Goal: Information Seeking & Learning: Learn about a topic

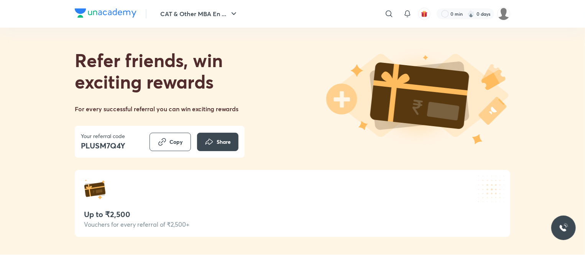
click at [236, 19] on div "Referral link copied to clipboard" at bounding box center [292, 25] width 120 height 21
click at [230, 13] on icon "button" at bounding box center [233, 13] width 9 height 9
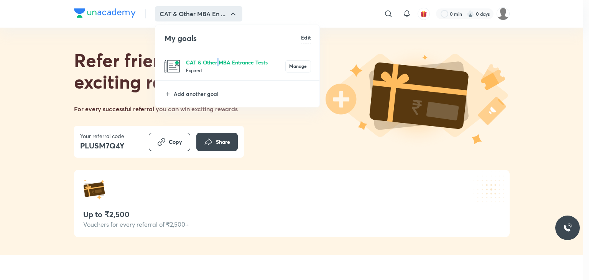
click at [218, 60] on p "CAT & Other MBA Entrance Tests" at bounding box center [235, 62] width 99 height 8
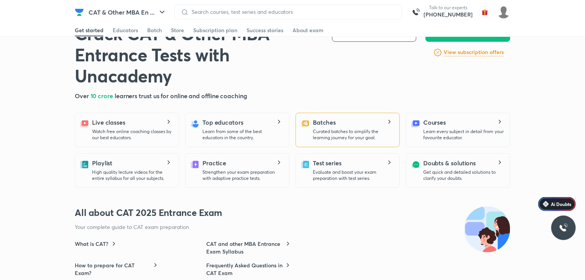
scroll to position [192, 0]
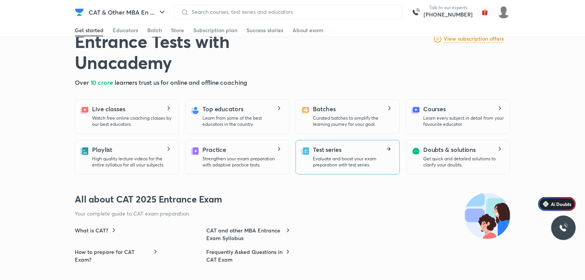
click at [350, 166] on p "Evaluate and boost your exam preparation with test series." at bounding box center [353, 162] width 81 height 12
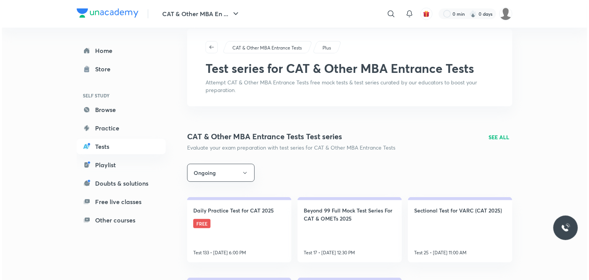
scroll to position [38, 0]
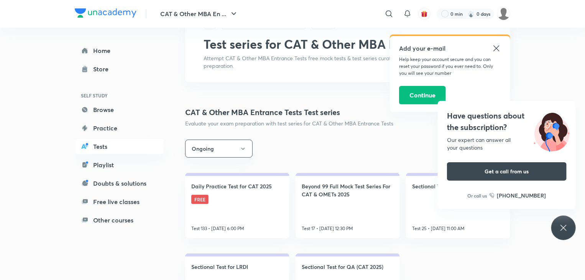
click at [498, 49] on icon at bounding box center [496, 48] width 9 height 9
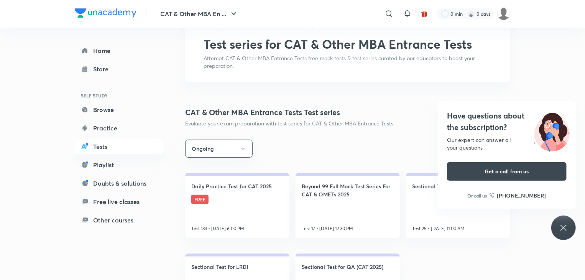
click at [562, 224] on icon at bounding box center [563, 227] width 9 height 9
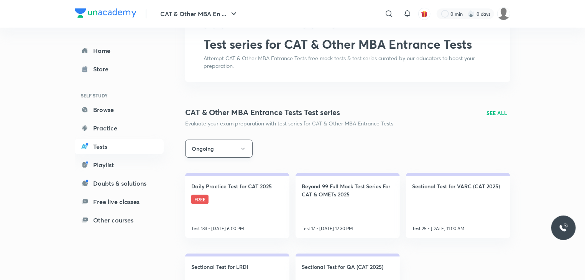
click at [243, 151] on icon "button" at bounding box center [243, 149] width 6 height 6
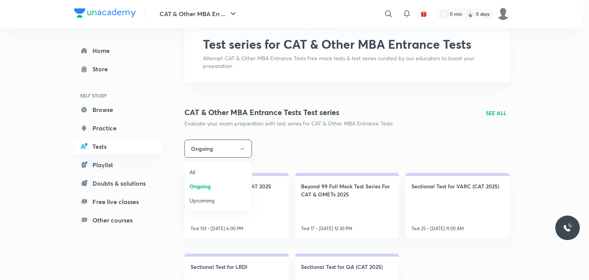
click at [206, 171] on span "All" at bounding box center [218, 172] width 58 height 8
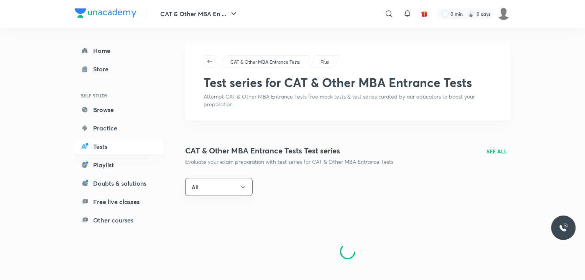
click at [493, 149] on p "SEE ALL" at bounding box center [497, 151] width 21 height 8
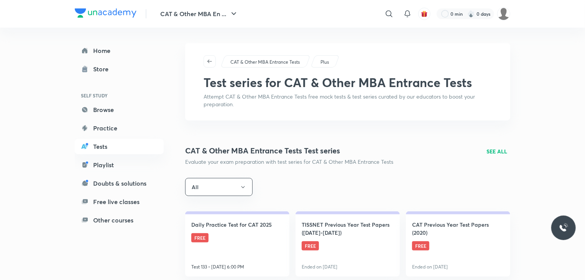
click at [491, 150] on p "SEE ALL" at bounding box center [497, 151] width 21 height 8
click at [497, 149] on p "SEE ALL" at bounding box center [497, 151] width 21 height 8
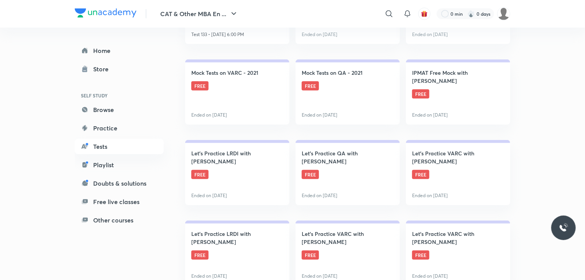
scroll to position [272, 0]
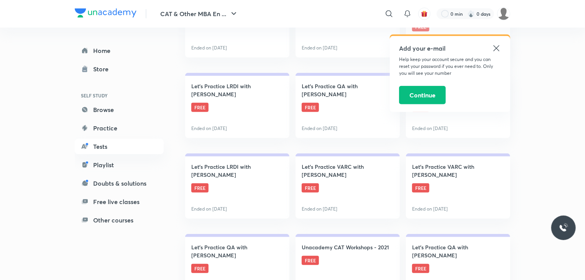
click at [495, 51] on icon at bounding box center [496, 48] width 9 height 9
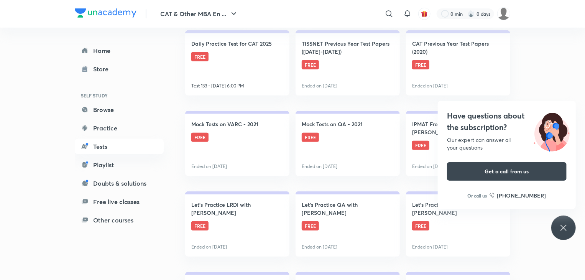
scroll to position [115, 0]
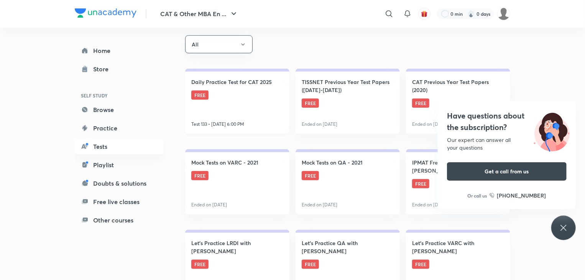
click at [250, 112] on link "Daily Practice Test for CAT 2025 FREE Test 133 • [DATE] 6:00 PM" at bounding box center [237, 101] width 104 height 65
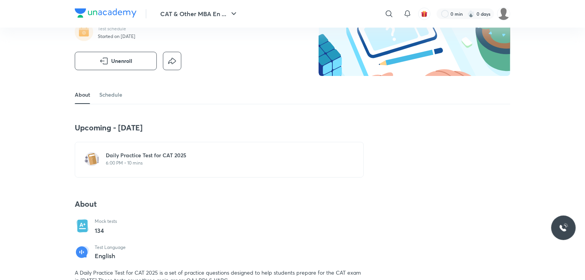
scroll to position [307, 0]
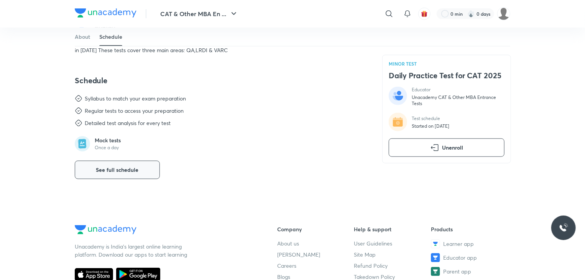
click at [145, 164] on button "See full schedule" at bounding box center [117, 170] width 85 height 18
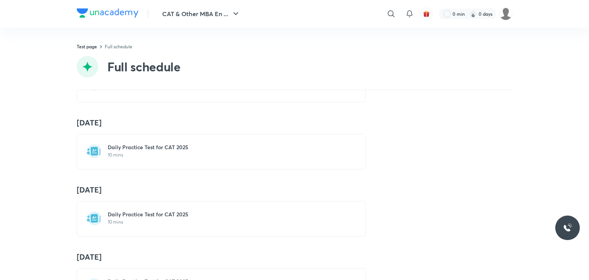
scroll to position [268, 0]
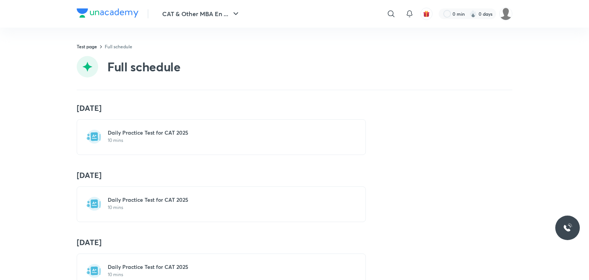
click at [120, 204] on p "10 mins" at bounding box center [226, 207] width 236 height 6
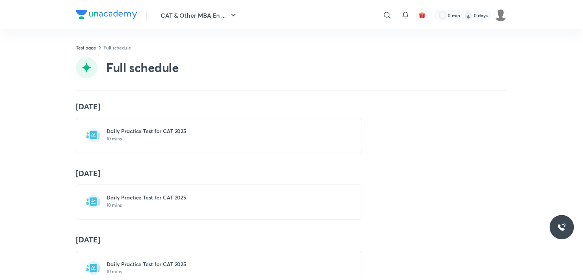
scroll to position [307, 0]
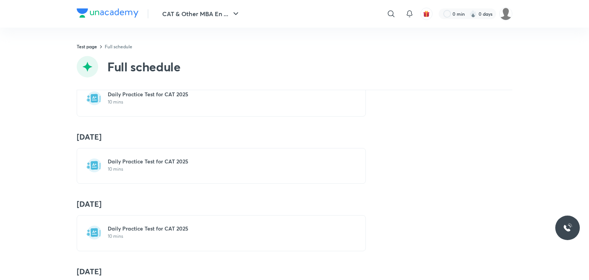
click at [119, 234] on p "10 mins" at bounding box center [226, 236] width 236 height 6
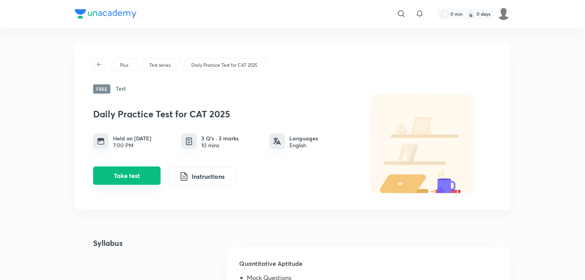
click at [136, 178] on button "Take test" at bounding box center [126, 175] width 67 height 18
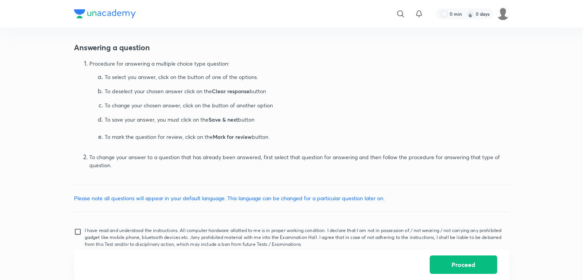
scroll to position [365, 0]
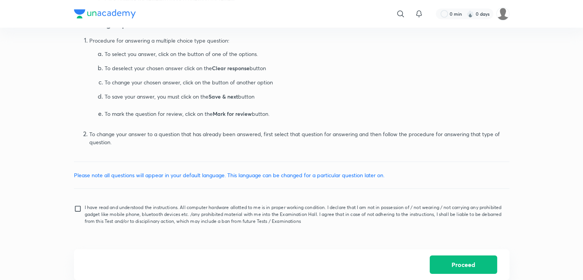
drag, startPoint x: 76, startPoint y: 210, endPoint x: 100, endPoint y: 202, distance: 25.5
click at [77, 210] on input "I have read and understood the instructions. All computer hardware allotted to …" at bounding box center [79, 214] width 11 height 19
checkbox input "true"
click at [459, 262] on button "Proceed" at bounding box center [463, 264] width 67 height 18
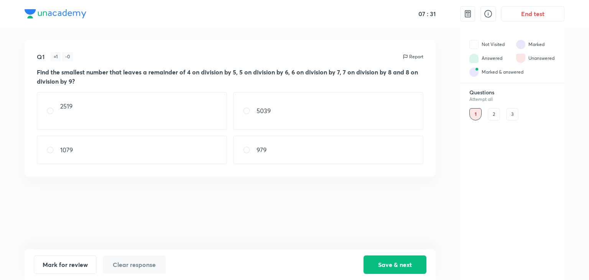
drag, startPoint x: 170, startPoint y: 94, endPoint x: 187, endPoint y: 106, distance: 20.6
click at [170, 93] on div "2519" at bounding box center [132, 111] width 190 height 38
radio input "true"
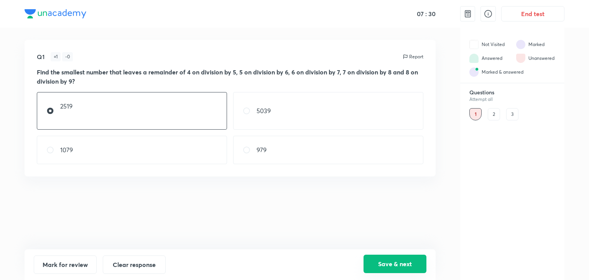
drag, startPoint x: 413, startPoint y: 260, endPoint x: 418, endPoint y: 261, distance: 4.7
click at [413, 260] on button "Save & next" at bounding box center [394, 264] width 63 height 18
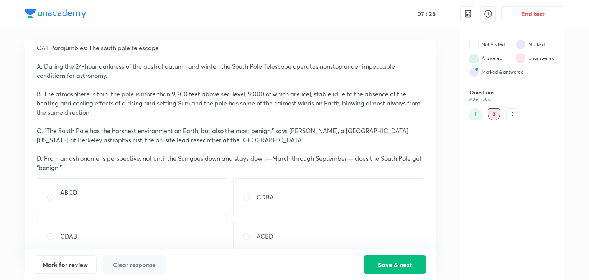
scroll to position [35, 0]
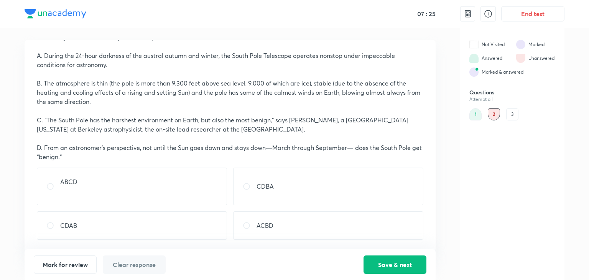
click at [94, 248] on div "Q2 + 1 - 0 Report CAT Parajumbles: The south pole telescope A. During the 24-ho…" at bounding box center [230, 146] width 411 height 212
click at [92, 238] on div "CDAB" at bounding box center [132, 225] width 190 height 28
radio input "true"
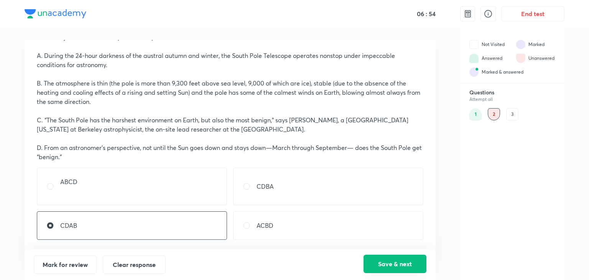
click at [388, 264] on button "Save & next" at bounding box center [394, 264] width 63 height 18
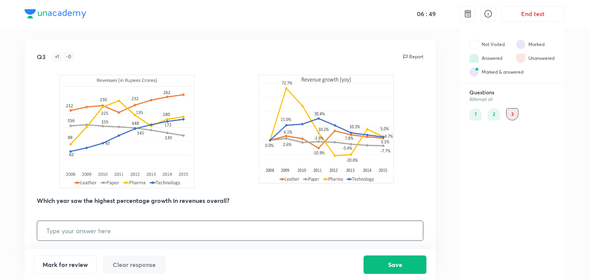
scroll to position [2, 0]
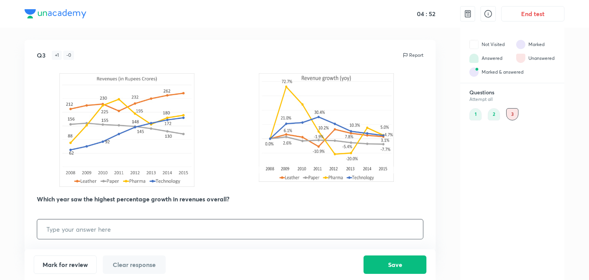
click at [81, 233] on input "text" at bounding box center [230, 229] width 386 height 20
type input "2009"
click at [417, 265] on button "Save" at bounding box center [394, 264] width 63 height 18
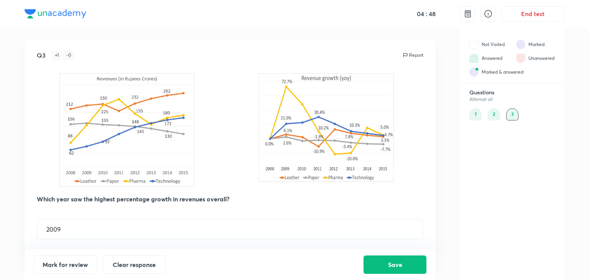
click at [498, 112] on div "2" at bounding box center [494, 114] width 12 height 12
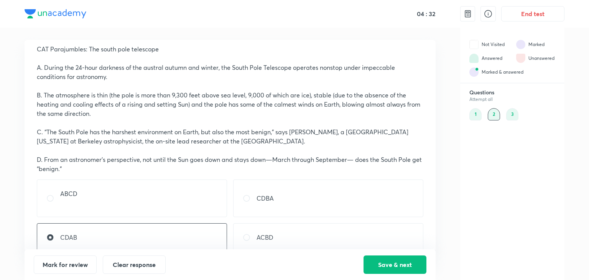
scroll to position [35, 0]
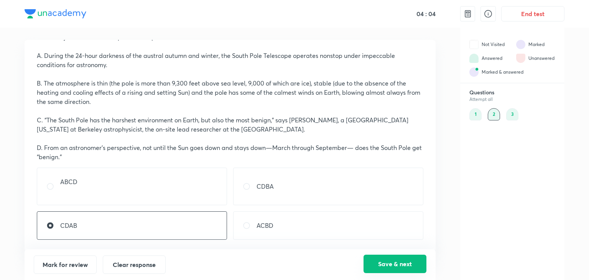
click at [408, 266] on button "Save & next" at bounding box center [394, 264] width 63 height 18
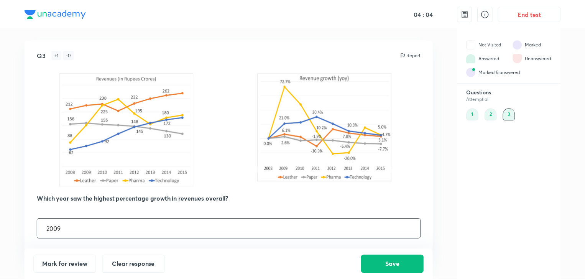
scroll to position [0, 0]
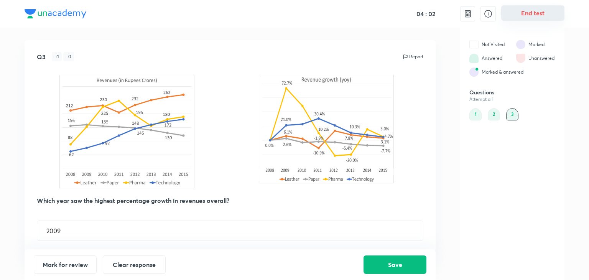
click at [524, 17] on button "End test" at bounding box center [532, 12] width 63 height 15
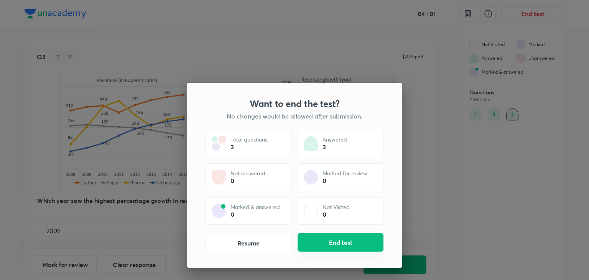
click at [342, 244] on button "End test" at bounding box center [341, 242] width 86 height 18
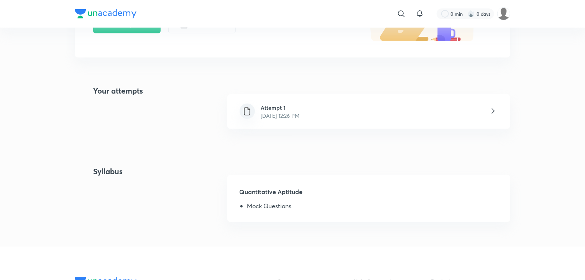
scroll to position [77, 0]
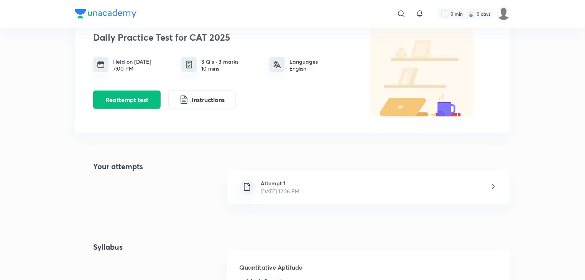
click at [300, 191] on p "[DATE] 12:26 PM" at bounding box center [280, 191] width 39 height 8
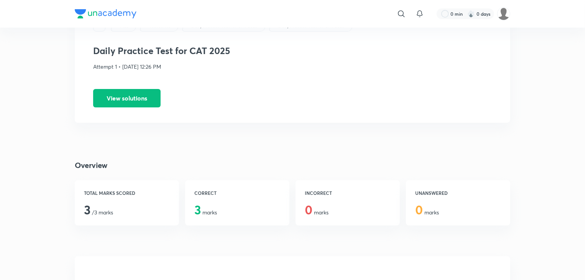
scroll to position [38, 0]
click at [131, 97] on button "View solutions" at bounding box center [126, 98] width 67 height 18
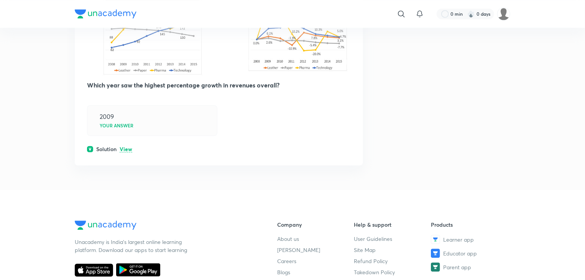
scroll to position [805, 0]
click at [127, 146] on p "View" at bounding box center [126, 149] width 13 height 6
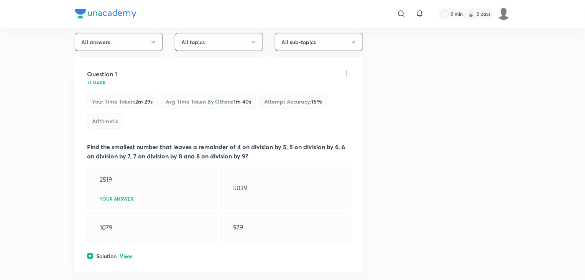
scroll to position [0, 0]
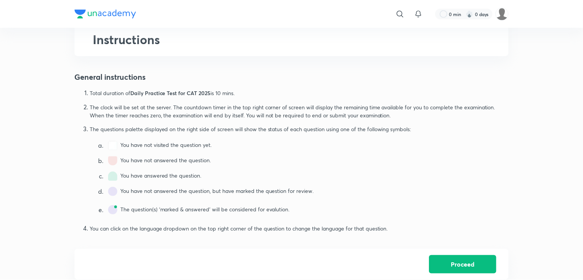
scroll to position [365, 0]
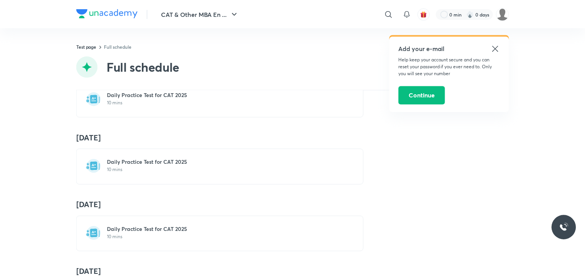
scroll to position [1994, 0]
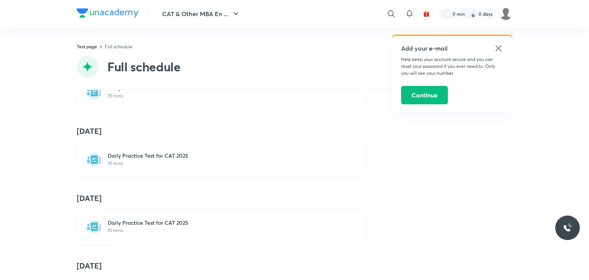
click at [497, 49] on icon at bounding box center [498, 48] width 6 height 6
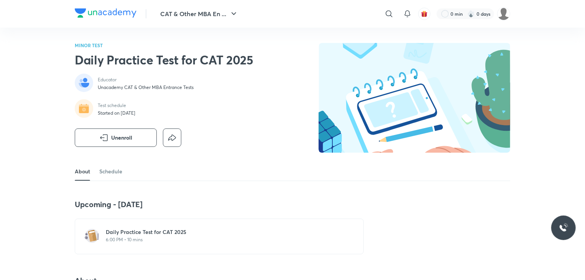
scroll to position [115, 0]
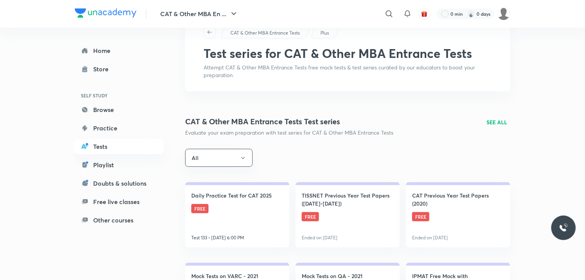
scroll to position [153, 0]
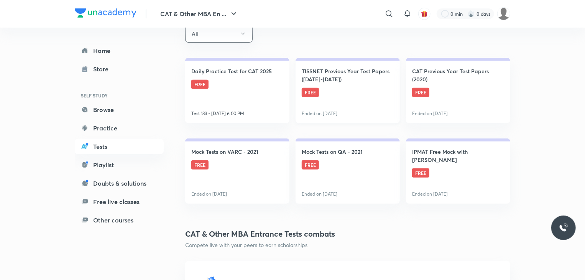
click at [335, 113] on link "TISSNET Previous Year Test Papers ([DATE]-[DATE]) FREE Ended on [DATE]" at bounding box center [348, 90] width 104 height 65
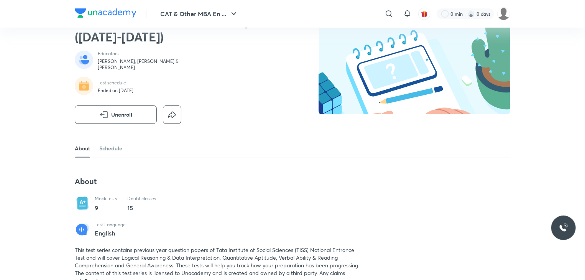
scroll to position [192, 0]
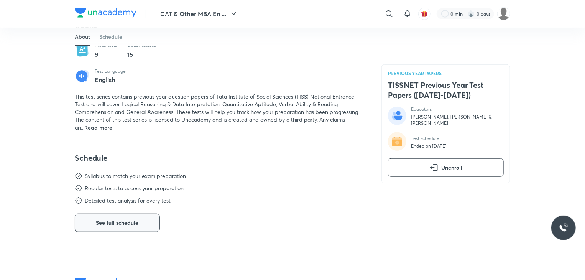
click at [139, 230] on button "See full schedule" at bounding box center [117, 223] width 85 height 18
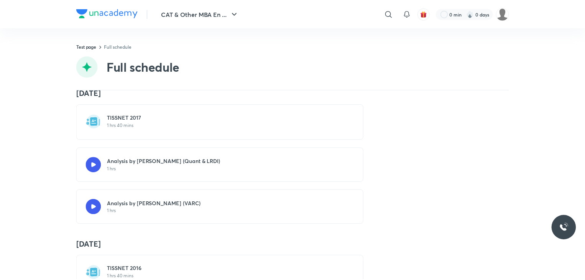
scroll to position [460, 0]
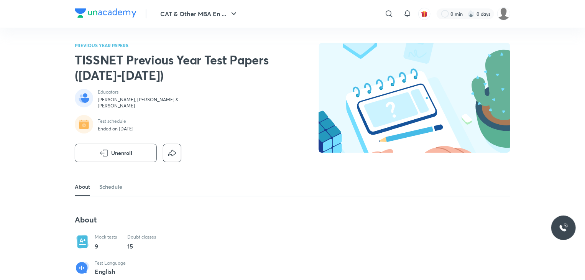
scroll to position [38, 0]
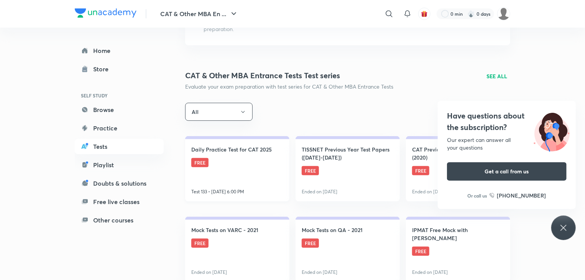
scroll to position [77, 0]
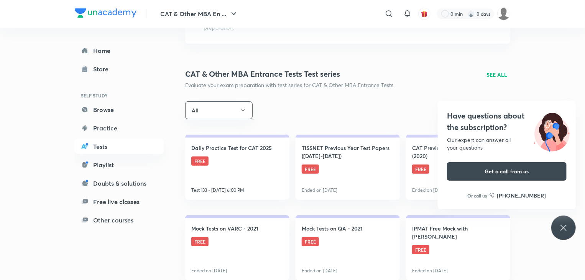
drag, startPoint x: 167, startPoint y: 81, endPoint x: 38, endPoint y: 71, distance: 129.2
drag, startPoint x: 68, startPoint y: 137, endPoint x: 66, endPoint y: 121, distance: 16.3
drag, startPoint x: 66, startPoint y: 121, endPoint x: 71, endPoint y: 102, distance: 19.5
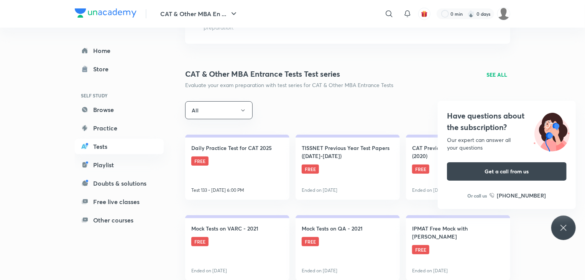
drag, startPoint x: 71, startPoint y: 102, endPoint x: 4, endPoint y: 115, distance: 68.7
drag, startPoint x: 30, startPoint y: 114, endPoint x: 39, endPoint y: 96, distance: 19.9
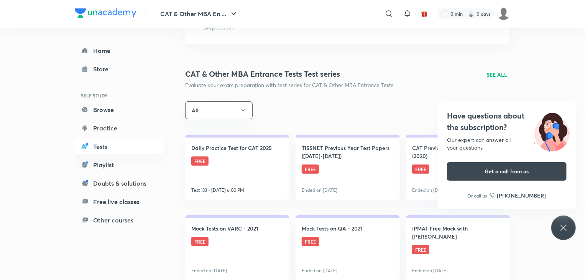
click at [566, 224] on icon at bounding box center [563, 227] width 9 height 9
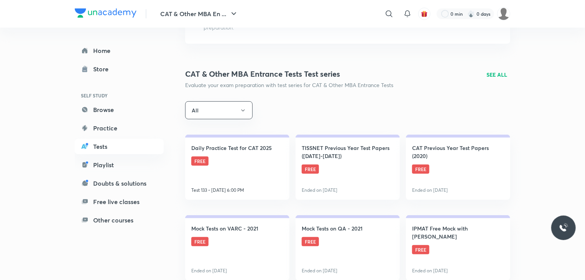
drag, startPoint x: 66, startPoint y: 94, endPoint x: 66, endPoint y: 84, distance: 9.6
click at [112, 219] on link "Other courses" at bounding box center [119, 219] width 89 height 15
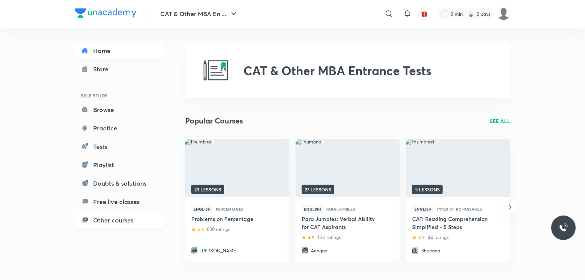
click at [106, 53] on link "Home" at bounding box center [119, 50] width 89 height 15
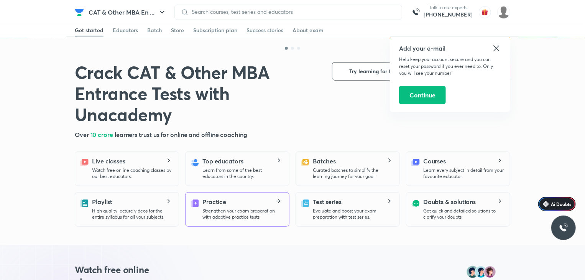
scroll to position [153, 0]
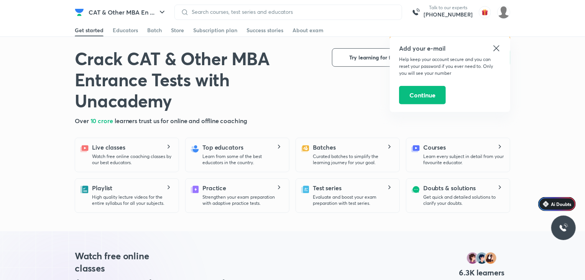
click at [495, 49] on icon at bounding box center [496, 48] width 9 height 9
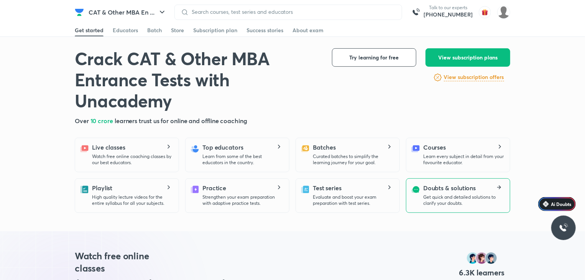
click at [460, 191] on h5 "Doubts & solutions" at bounding box center [449, 187] width 53 height 9
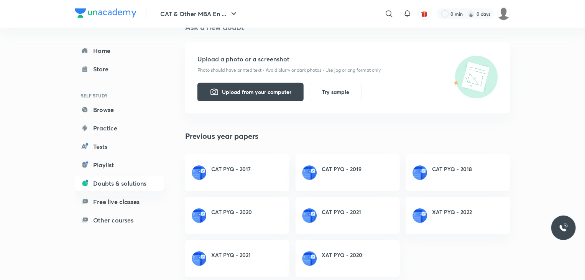
scroll to position [118, 0]
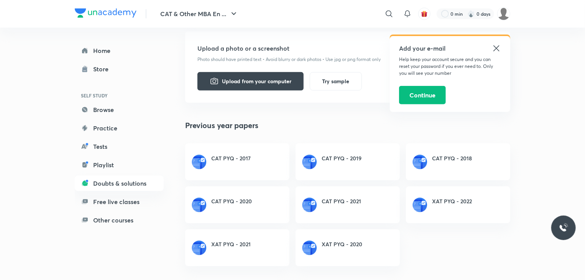
click at [445, 206] on div "XAT PYQ - 2022" at bounding box center [452, 204] width 40 height 15
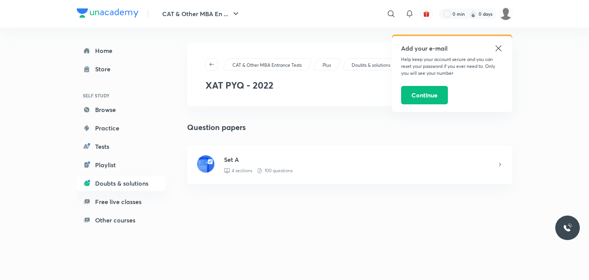
click at [499, 44] on icon at bounding box center [498, 48] width 9 height 9
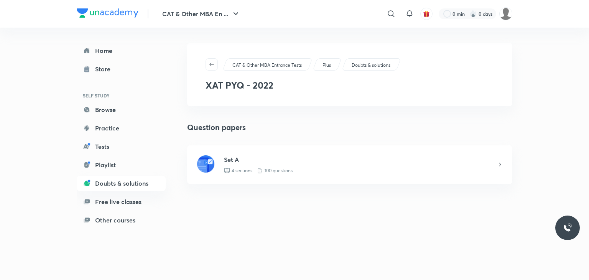
click at [410, 169] on div "4 sections 100 questions" at bounding box center [360, 170] width 273 height 7
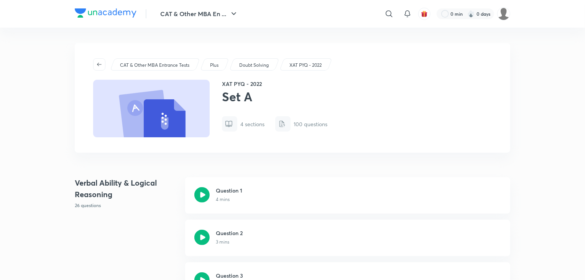
click at [202, 195] on icon at bounding box center [201, 194] width 15 height 15
